Goal: Information Seeking & Learning: Learn about a topic

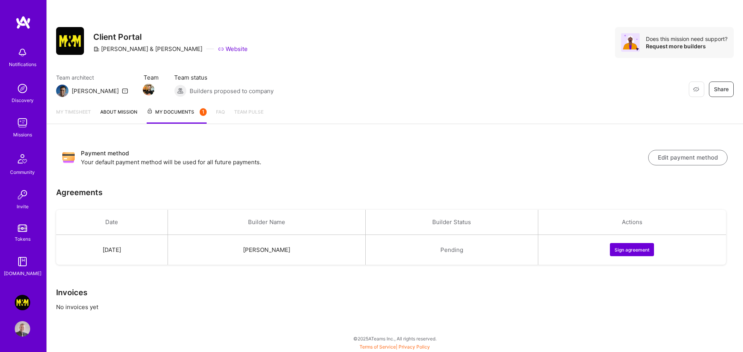
click at [22, 126] on img at bounding box center [22, 122] width 15 height 15
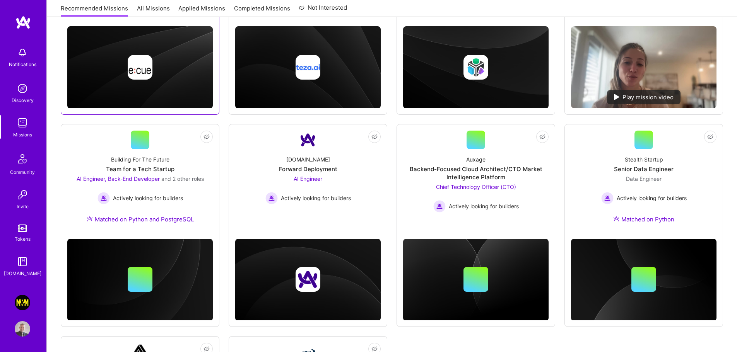
scroll to position [232, 0]
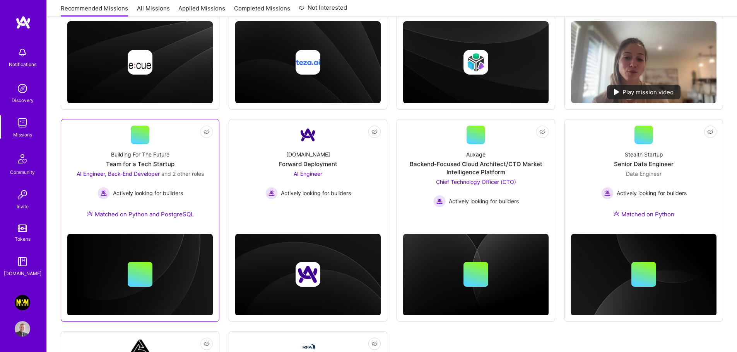
click at [195, 186] on div "AI Engineer, Back-End Developer and 2 other roles Actively looking for builders" at bounding box center [140, 185] width 127 height 30
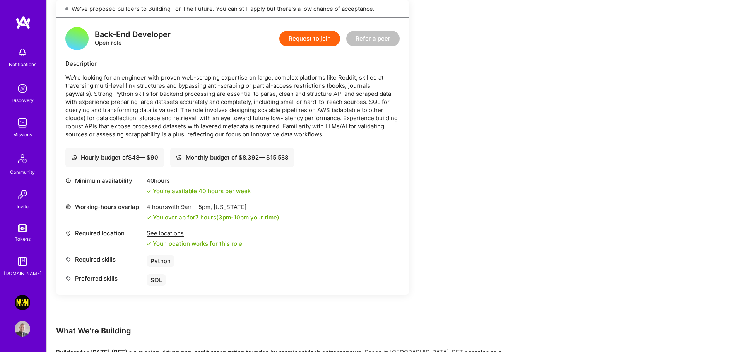
scroll to position [1006, 0]
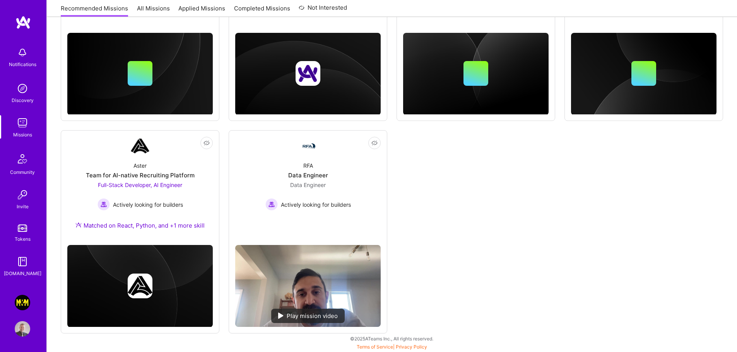
scroll to position [232, 0]
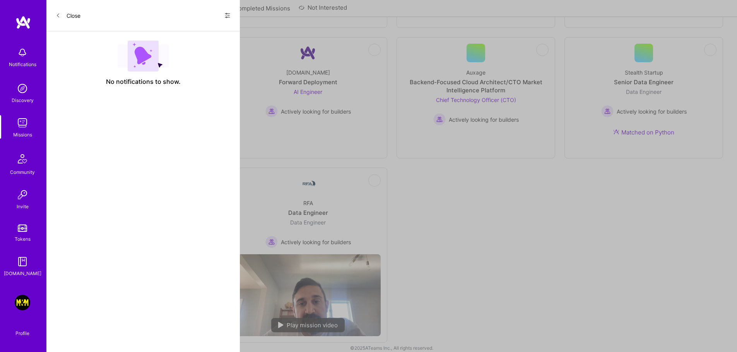
scroll to position [1006, 0]
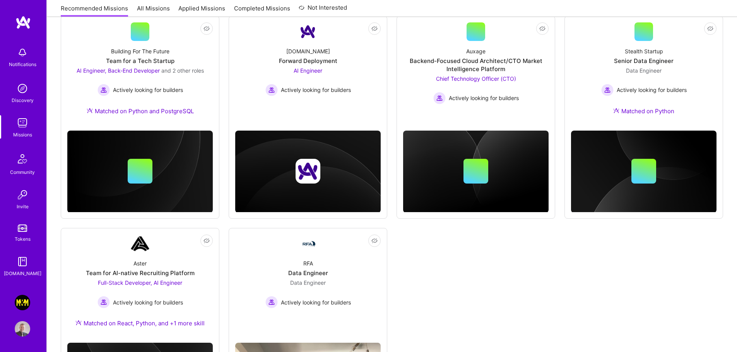
scroll to position [387, 0]
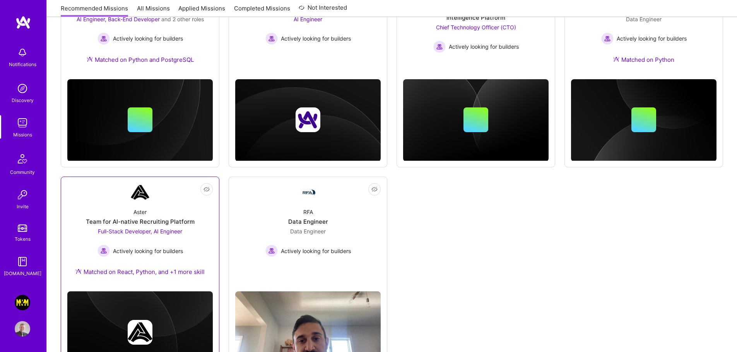
click at [162, 190] on link "Not Interested Aster Team for AI-native Recruiting Platform Full-Stack Develope…" at bounding box center [139, 234] width 145 height 102
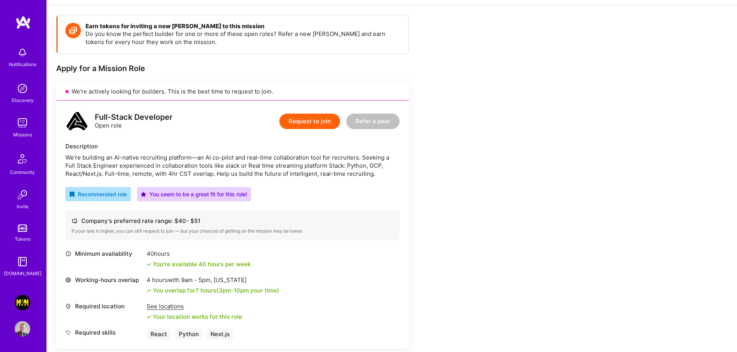
scroll to position [116, 0]
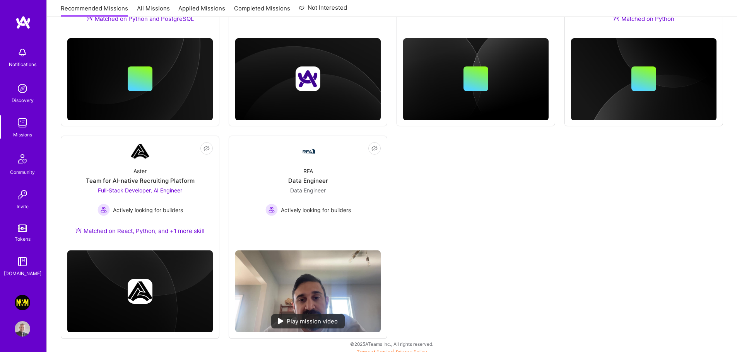
scroll to position [433, 0]
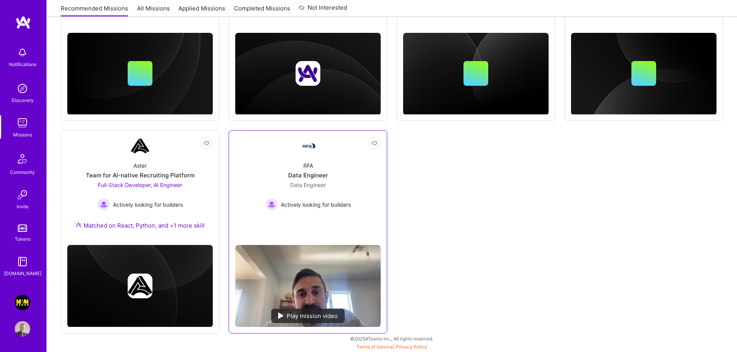
click at [246, 172] on div "RFA Data Engineer Data Engineer Actively looking for builders" at bounding box center [307, 183] width 145 height 55
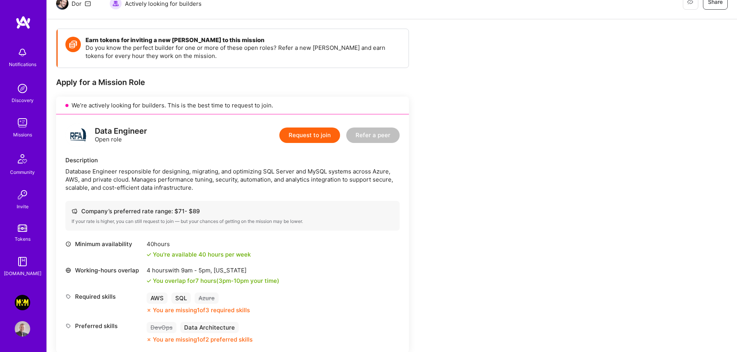
scroll to position [116, 0]
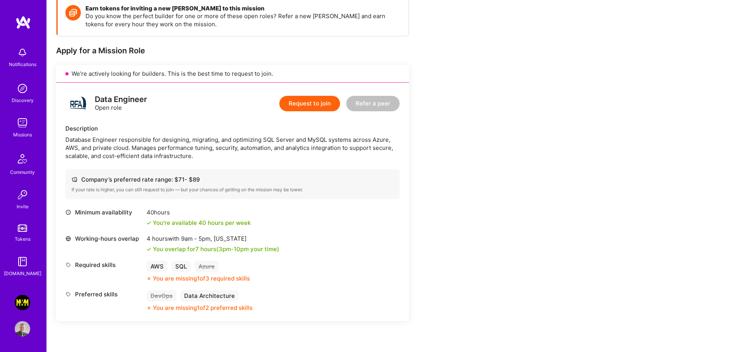
click at [194, 126] on div "Description" at bounding box center [232, 129] width 334 height 8
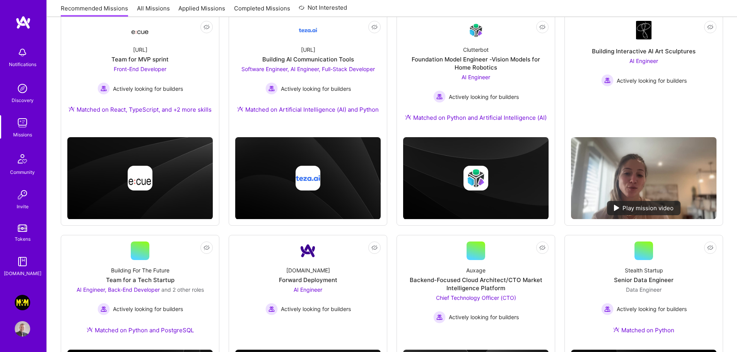
scroll to position [433, 0]
